Goal: Answer question/provide support: Share knowledge or assist other users

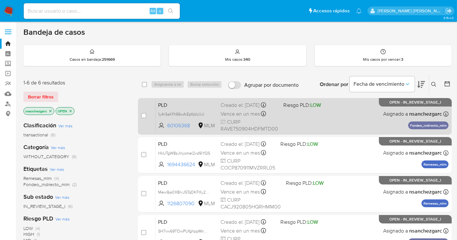
click at [238, 111] on span "Vence en un mes" at bounding box center [239, 114] width 39 height 7
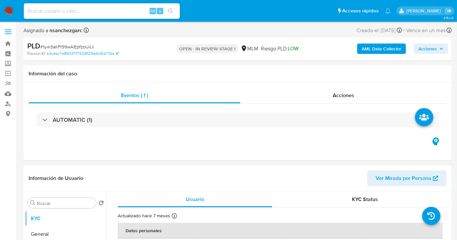
select select "10"
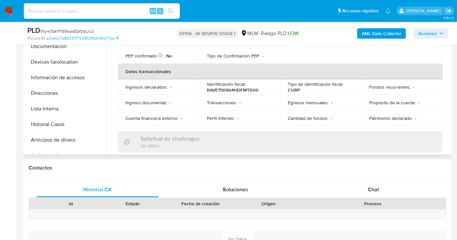
scroll to position [144, 0]
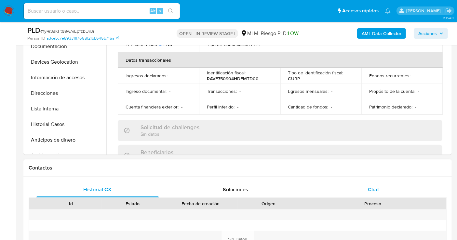
click at [381, 190] on div "Chat" at bounding box center [373, 190] width 122 height 16
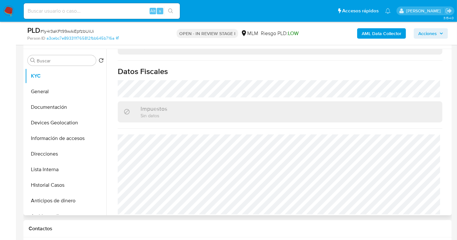
scroll to position [108, 0]
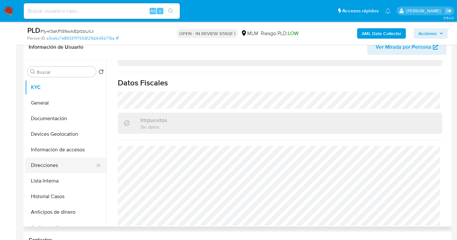
click at [55, 165] on button "Direcciones" at bounding box center [63, 166] width 76 height 16
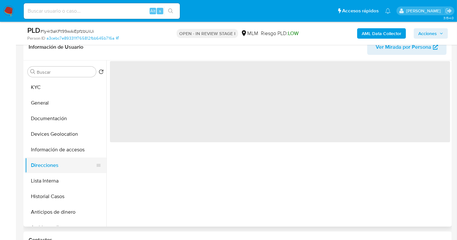
scroll to position [0, 0]
